Goal: Transaction & Acquisition: Purchase product/service

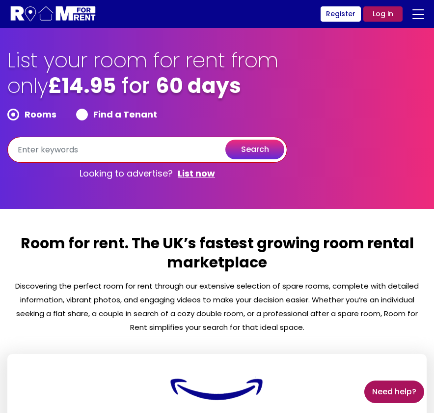
click at [200, 150] on input "text" at bounding box center [147, 150] width 280 height 26
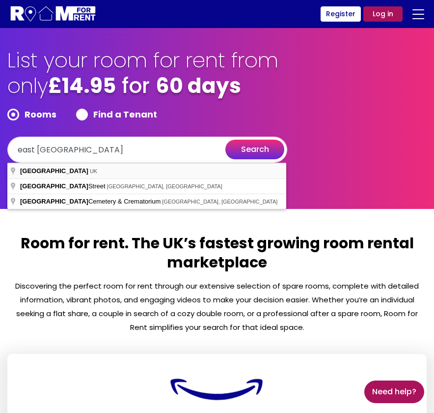
type input "[GEOGRAPHIC_DATA], [GEOGRAPHIC_DATA]"
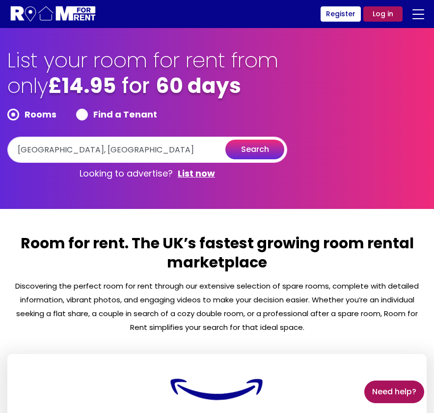
click at [245, 156] on button "search" at bounding box center [254, 149] width 59 height 20
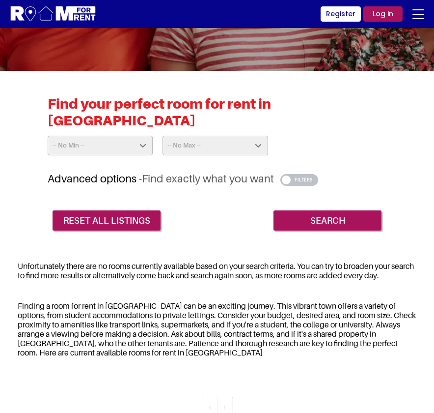
scroll to position [179, 0]
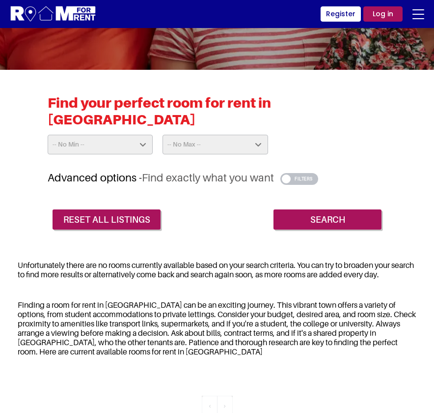
click at [194, 140] on div "Find your perfect room for rent in East London -- No Min -- £25 £50 £75 £100 £1…" at bounding box center [217, 132] width 339 height 77
select select "875"
click at [295, 209] on input "Search" at bounding box center [328, 219] width 108 height 21
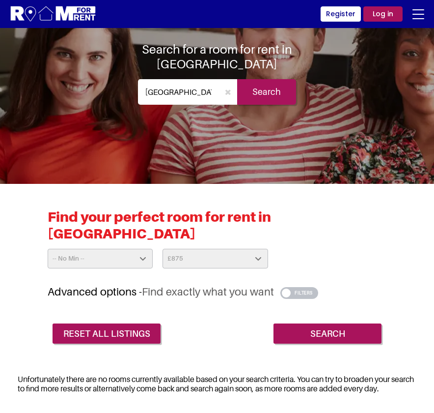
scroll to position [70, 0]
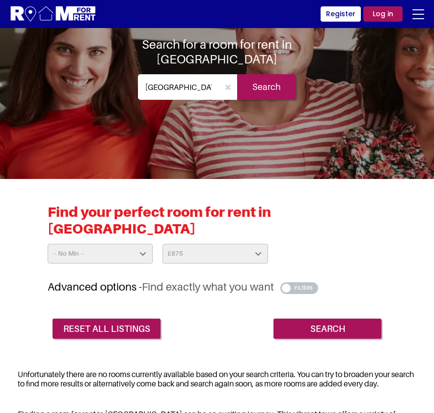
click at [286, 282] on button "button" at bounding box center [299, 288] width 38 height 12
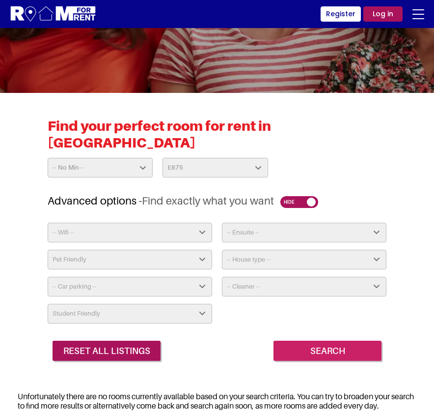
scroll to position [158, 0]
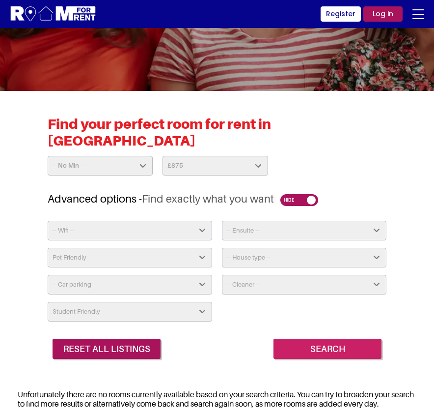
click at [296, 338] on input "Search" at bounding box center [328, 348] width 108 height 21
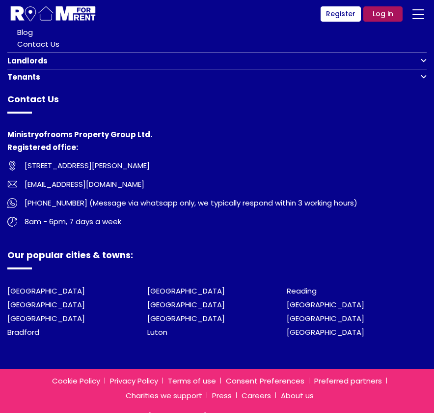
scroll to position [855, 0]
